Goal: Task Accomplishment & Management: Manage account settings

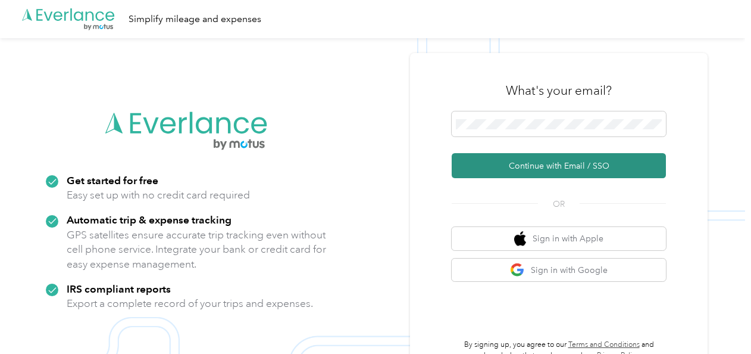
click at [562, 167] on button "Continue with Email / SSO" at bounding box center [559, 165] width 214 height 25
click at [544, 167] on button "Continue with Email / SSO" at bounding box center [559, 165] width 214 height 25
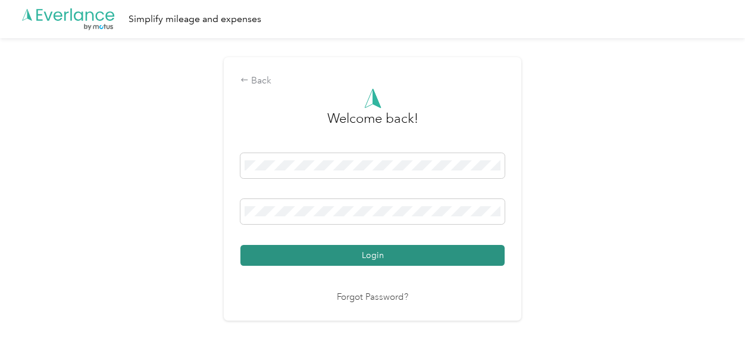
click at [412, 249] on button "Login" at bounding box center [373, 255] width 264 height 21
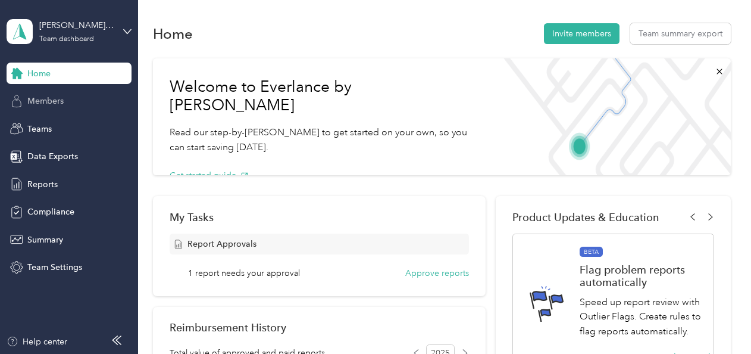
click at [82, 106] on div "Members" at bounding box center [69, 101] width 125 height 21
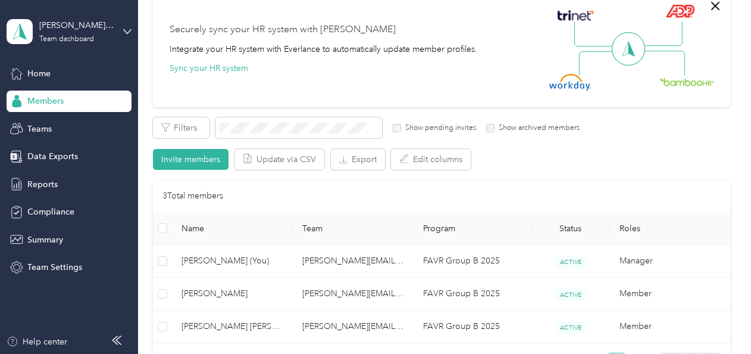
scroll to position [110, 0]
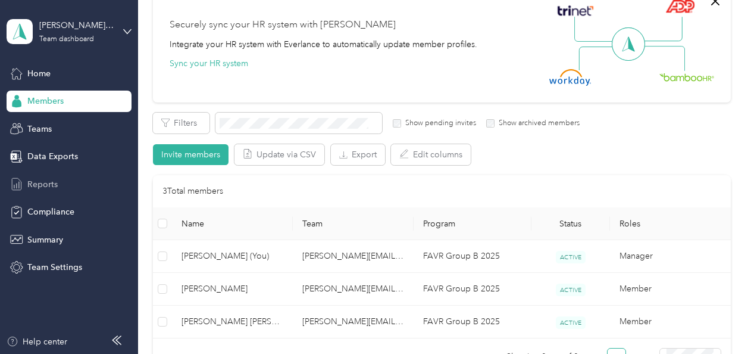
click at [55, 182] on span "Reports" at bounding box center [42, 184] width 30 height 13
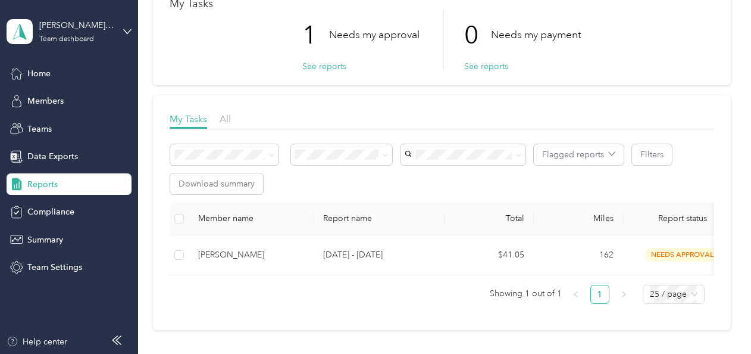
scroll to position [78, 0]
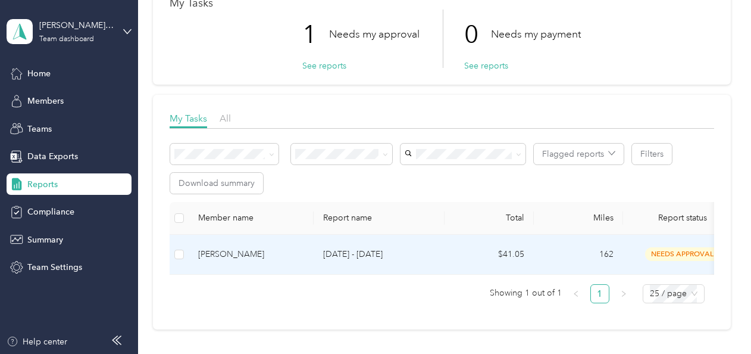
click at [382, 252] on p "[DATE] - [DATE]" at bounding box center [379, 254] width 112 height 13
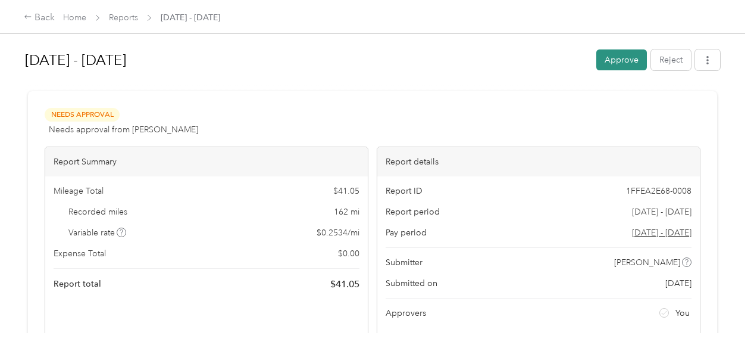
click at [622, 51] on button "Approve" at bounding box center [622, 59] width 51 height 21
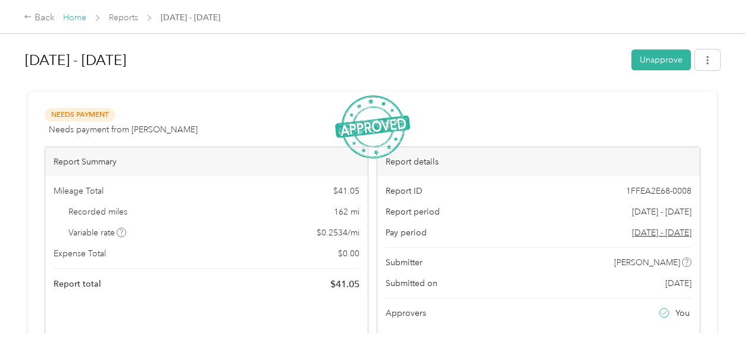
click at [74, 18] on link "Home" at bounding box center [74, 18] width 23 height 10
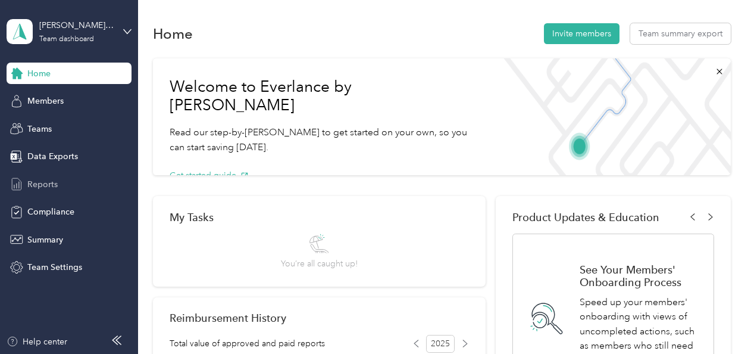
click at [61, 183] on div "Reports" at bounding box center [69, 183] width 125 height 21
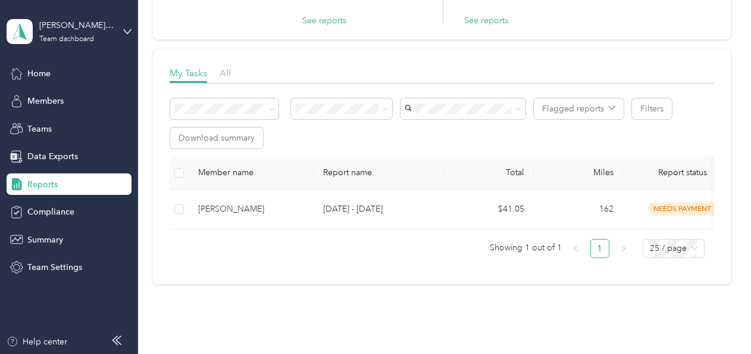
scroll to position [125, 0]
click at [37, 68] on span "Home" at bounding box center [38, 73] width 23 height 13
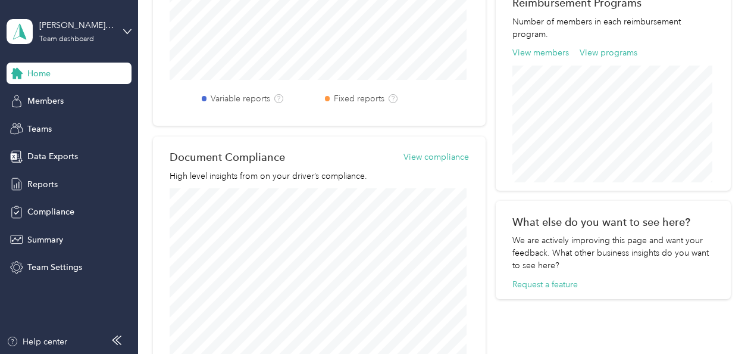
scroll to position [442, 0]
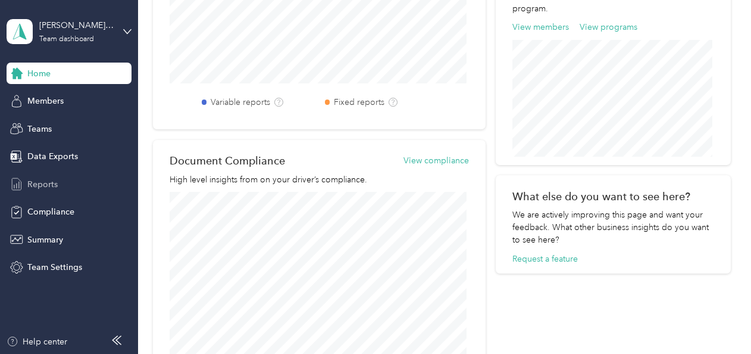
click at [42, 179] on span "Reports" at bounding box center [42, 184] width 30 height 13
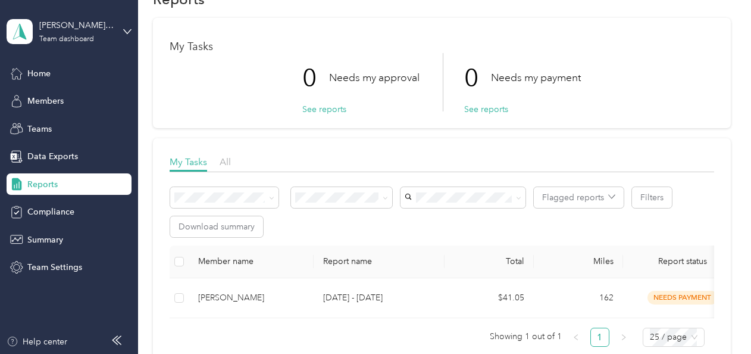
scroll to position [185, 0]
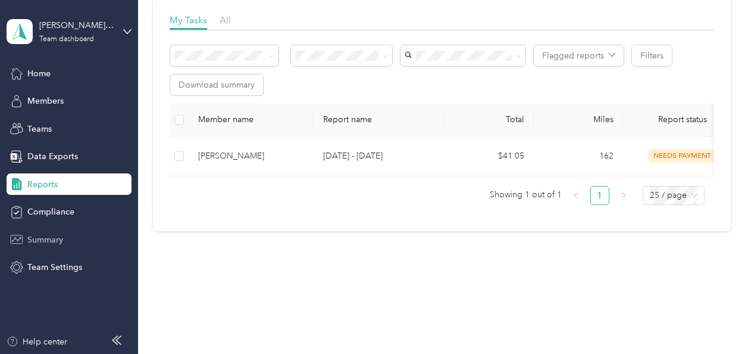
click at [49, 237] on span "Summary" at bounding box center [45, 239] width 36 height 13
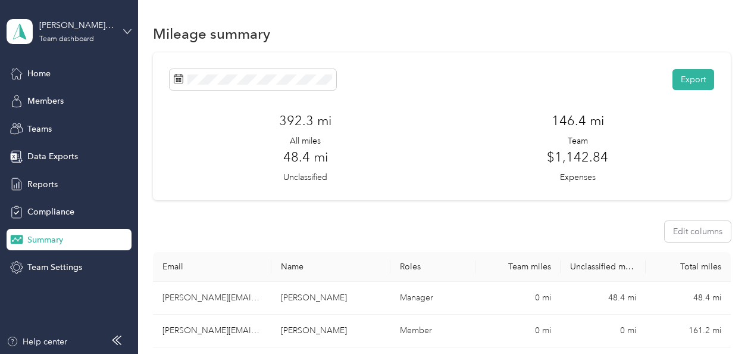
click at [129, 33] on icon at bounding box center [127, 31] width 8 height 8
click at [68, 120] on div "Personal dashboard" at bounding box center [54, 124] width 75 height 13
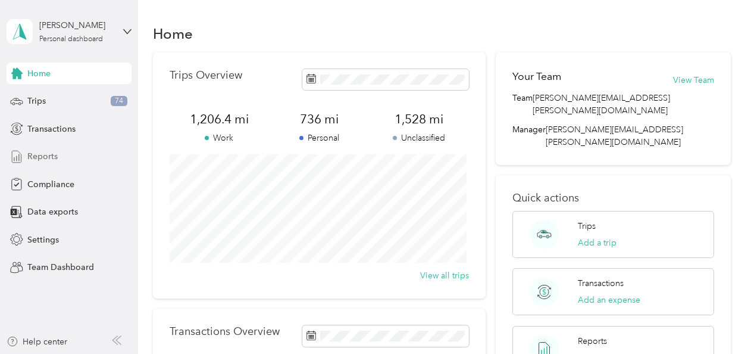
click at [61, 157] on div "Reports" at bounding box center [69, 156] width 125 height 21
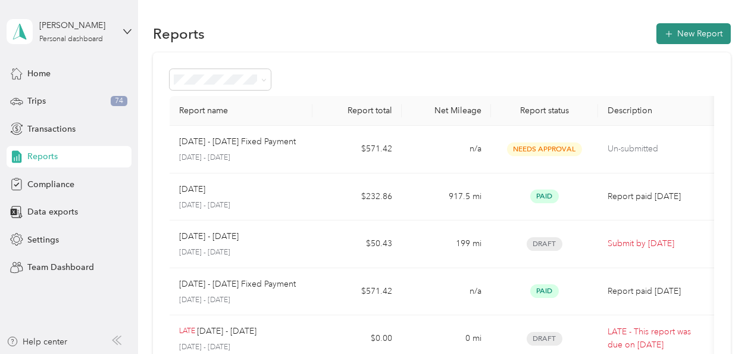
click at [685, 29] on button "New Report" at bounding box center [694, 33] width 74 height 21
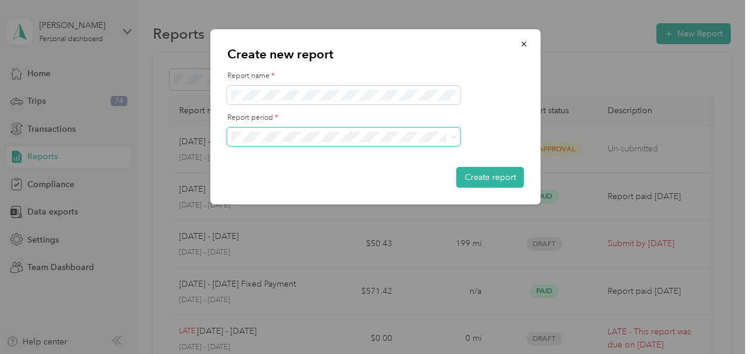
click at [455, 140] on span at bounding box center [453, 137] width 5 height 10
click at [448, 142] on span at bounding box center [343, 136] width 233 height 19
click at [452, 139] on icon at bounding box center [453, 137] width 5 height 5
click at [294, 173] on span "[DATE] - [DATE]" at bounding box center [266, 177] width 60 height 10
click at [473, 179] on button "Create report" at bounding box center [491, 177] width 68 height 21
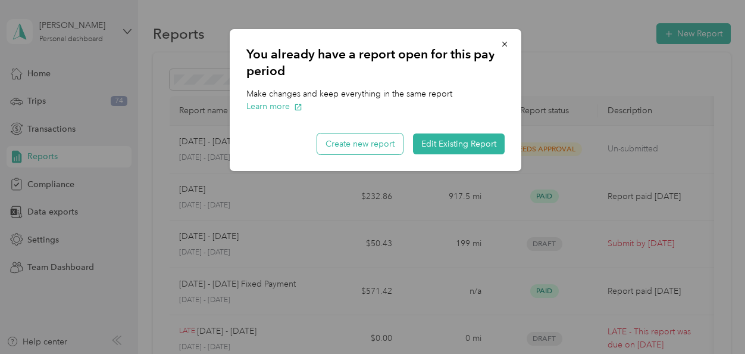
click at [373, 142] on button "Create new report" at bounding box center [360, 143] width 86 height 21
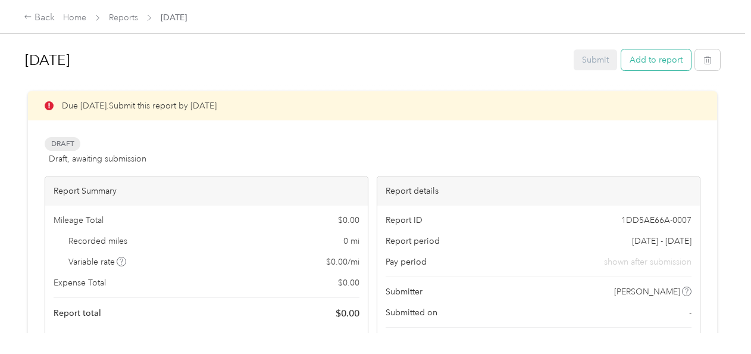
click at [646, 58] on button "Add to report" at bounding box center [657, 59] width 70 height 21
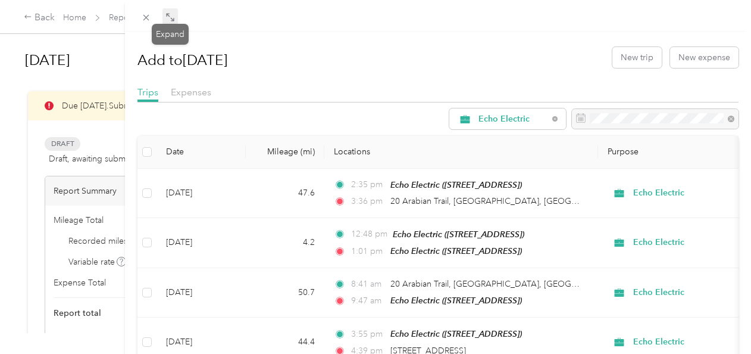
click at [171, 19] on icon at bounding box center [171, 18] width 10 height 10
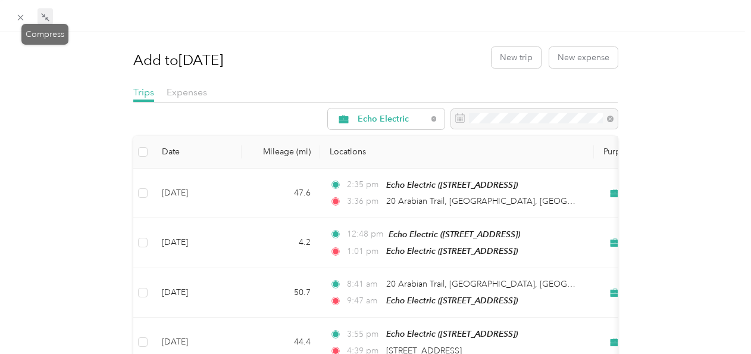
click at [44, 15] on icon at bounding box center [43, 15] width 4 height 4
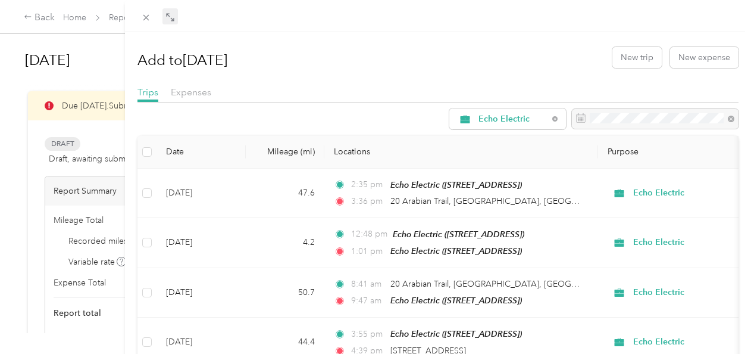
click at [70, 215] on div "Add to [DATE] New trip New expense Trips Expenses Echo Electric Date Mileage (m…" at bounding box center [375, 177] width 751 height 354
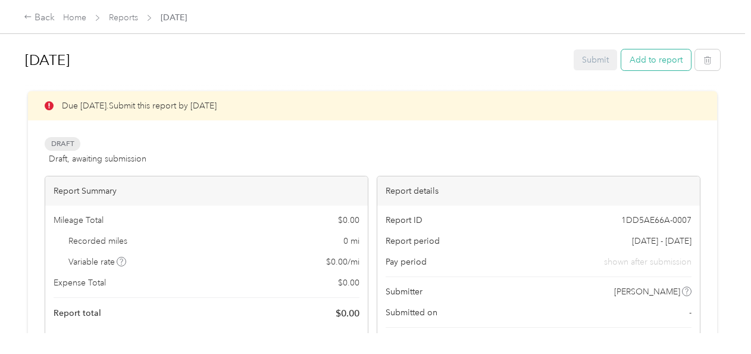
click at [647, 61] on button "Add to report" at bounding box center [657, 59] width 70 height 21
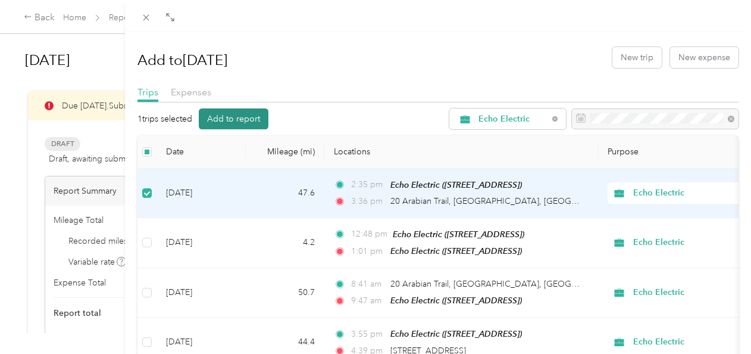
click at [255, 118] on button "Add to report" at bounding box center [234, 118] width 70 height 21
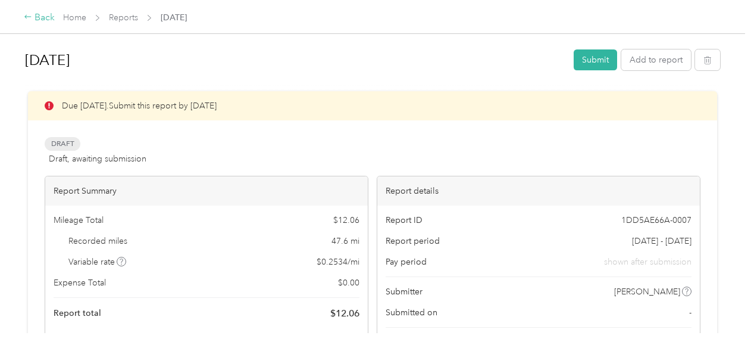
click at [40, 19] on div "Back" at bounding box center [39, 18] width 31 height 14
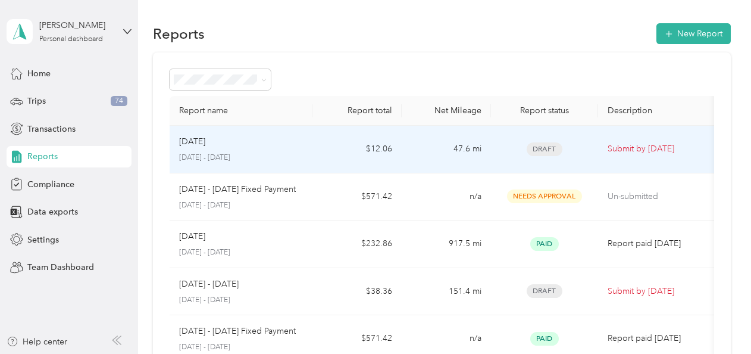
click at [503, 149] on div "Draft" at bounding box center [545, 149] width 88 height 14
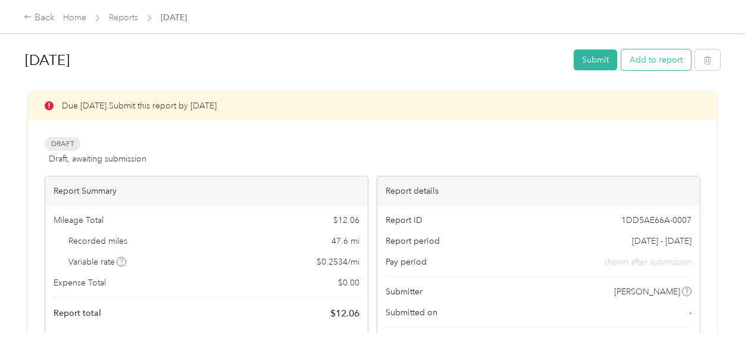
click at [670, 68] on button "Add to report" at bounding box center [657, 59] width 70 height 21
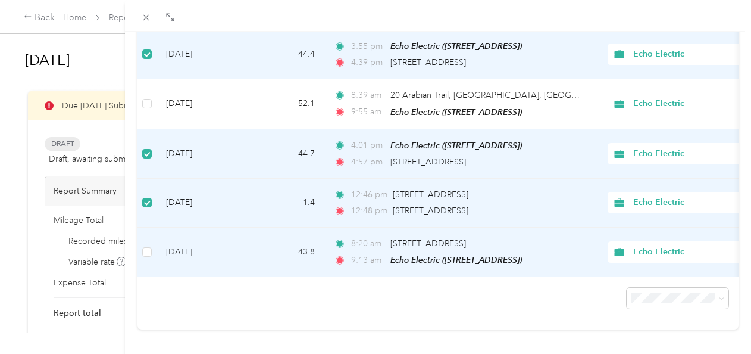
scroll to position [257, 0]
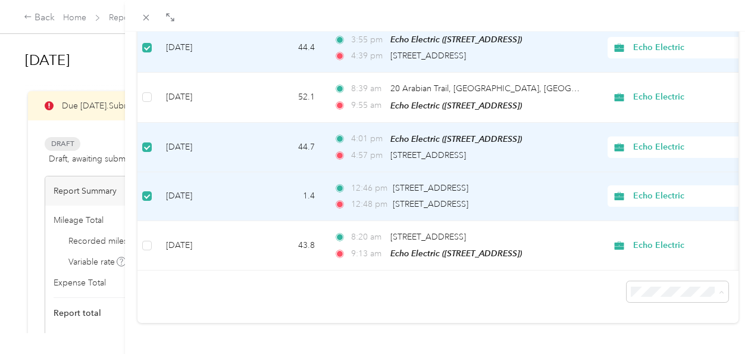
click at [681, 261] on div "100 per load" at bounding box center [668, 260] width 85 height 13
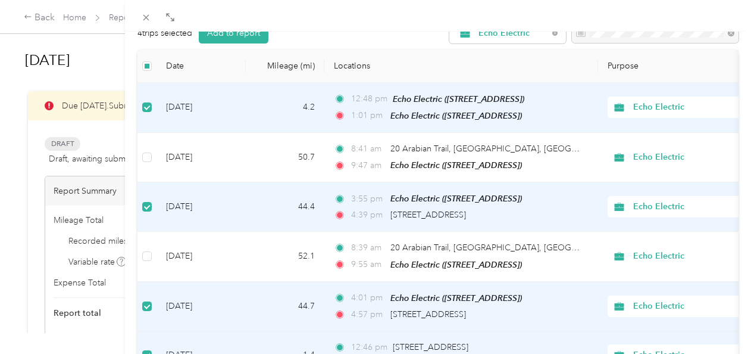
scroll to position [80, 0]
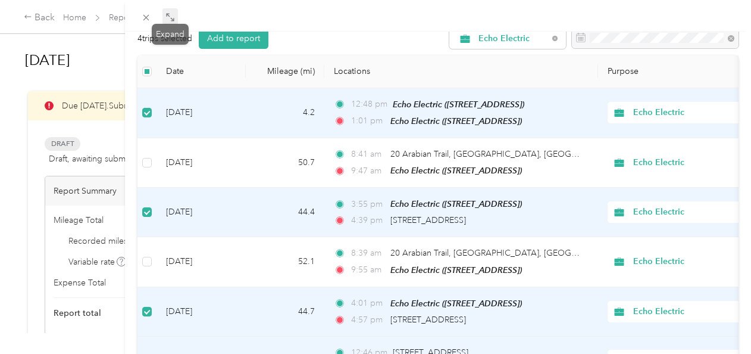
click at [169, 15] on icon at bounding box center [171, 18] width 10 height 10
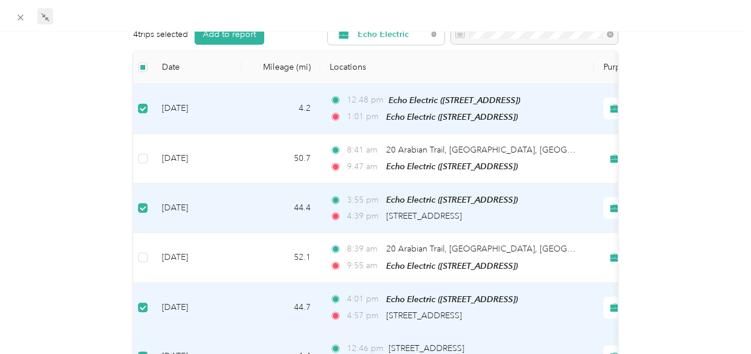
click at [249, 295] on td "44.7" at bounding box center [281, 307] width 79 height 49
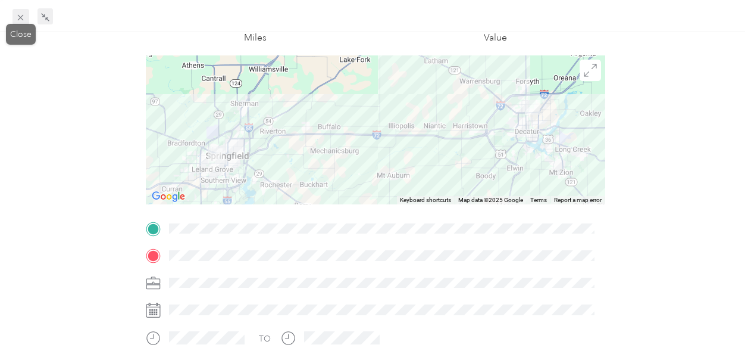
click at [23, 20] on icon at bounding box center [20, 18] width 10 height 10
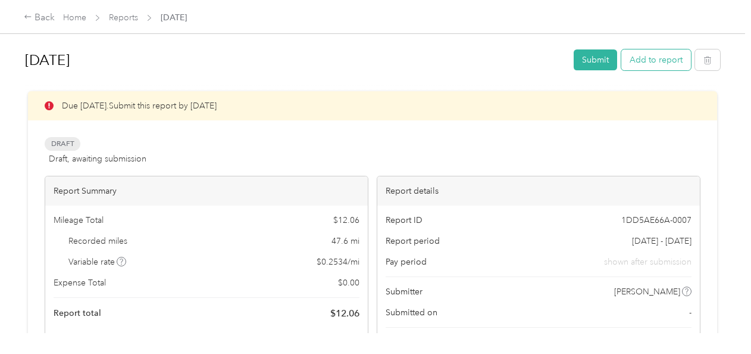
click at [657, 54] on button "Add to report" at bounding box center [657, 59] width 70 height 21
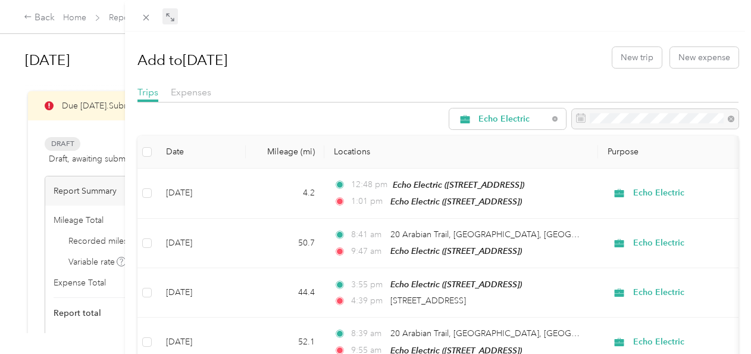
click at [172, 14] on icon at bounding box center [171, 18] width 10 height 10
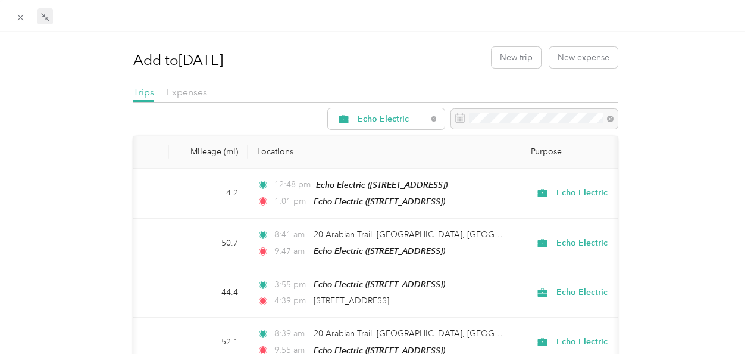
scroll to position [0, 149]
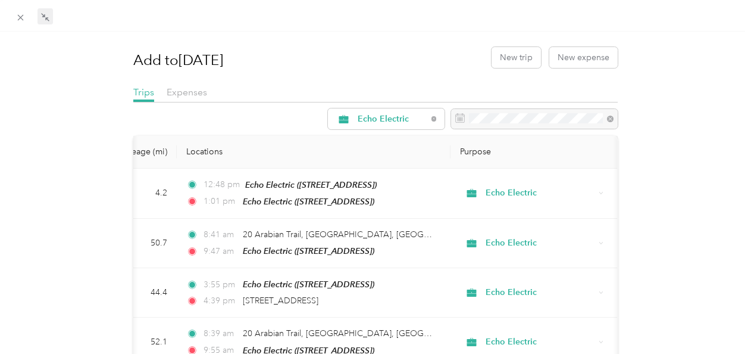
drag, startPoint x: 550, startPoint y: 258, endPoint x: 659, endPoint y: 195, distance: 125.4
click at [659, 195] on div "Add to [DATE] New trip New expense Trips Expenses Echo Electric Date Mileage (m…" at bounding box center [376, 306] width 726 height 532
drag, startPoint x: 659, startPoint y: 195, endPoint x: 642, endPoint y: 238, distance: 46.3
click at [642, 238] on div "Add to [DATE] New trip New expense Trips Expenses Echo Electric Date Mileage (m…" at bounding box center [376, 306] width 726 height 532
click at [298, 142] on th "Locations" at bounding box center [314, 152] width 274 height 33
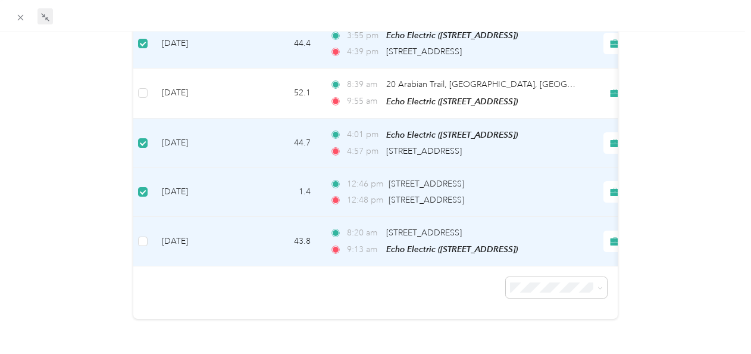
scroll to position [261, 0]
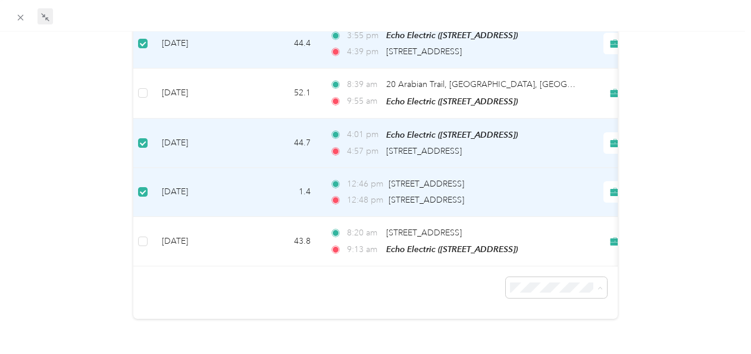
click at [537, 336] on div "100 per load" at bounding box center [549, 341] width 85 height 13
click at [45, 17] on icon at bounding box center [45, 18] width 10 height 10
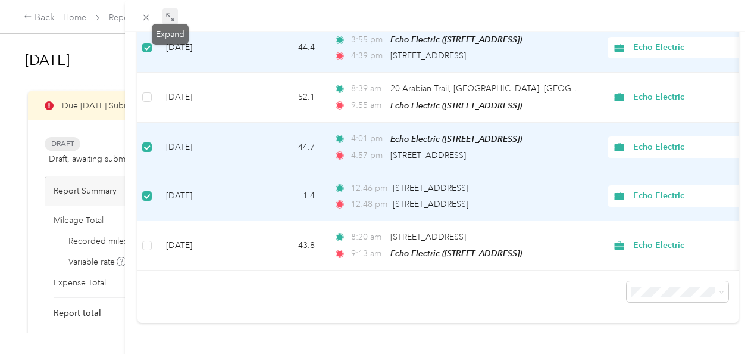
click at [167, 14] on icon at bounding box center [168, 15] width 4 height 4
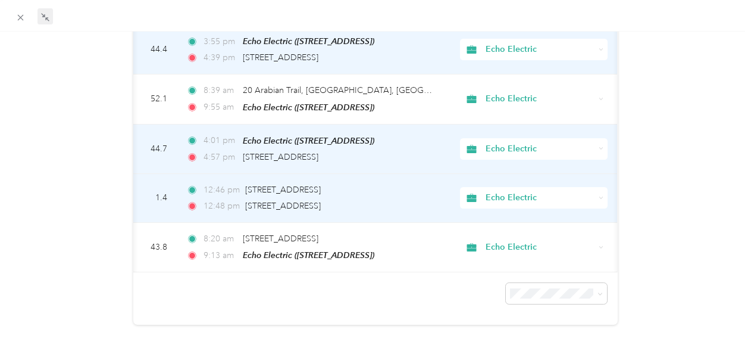
scroll to position [0, 0]
